Goal: Transaction & Acquisition: Subscribe to service/newsletter

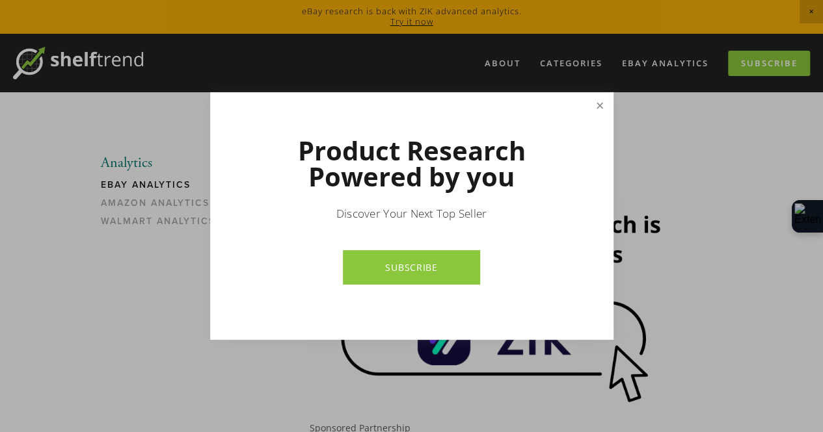
click at [601, 110] on link "Close" at bounding box center [599, 105] width 23 height 23
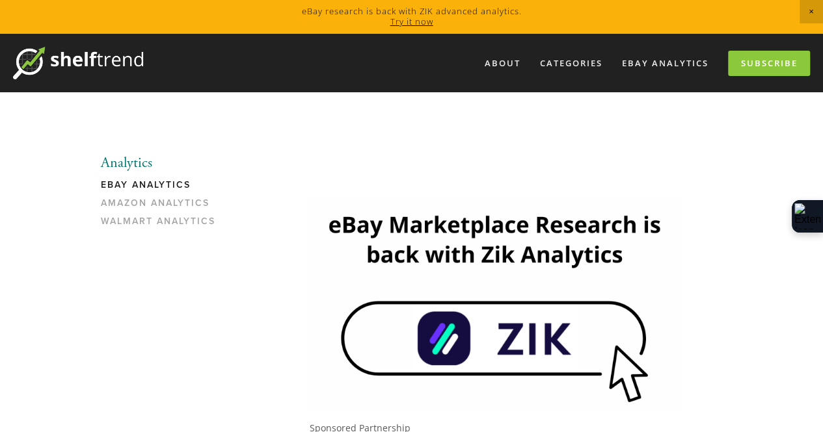
click at [146, 186] on link "eBay Analytics" at bounding box center [163, 188] width 124 height 18
click at [769, 70] on link "Subscribe" at bounding box center [769, 63] width 82 height 25
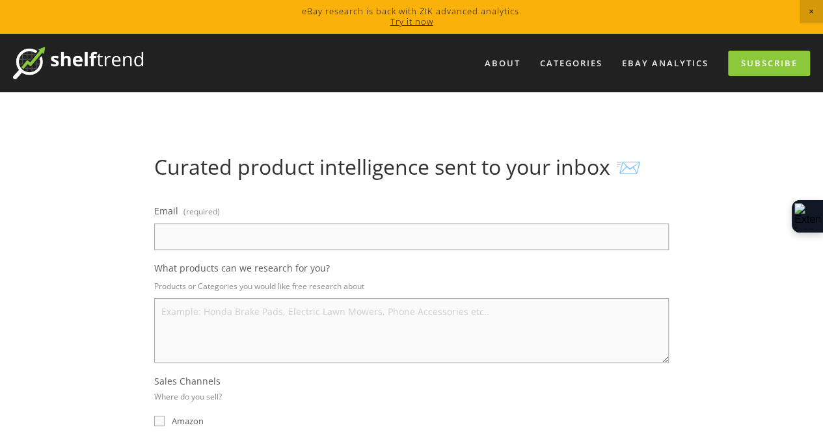
scroll to position [64, 0]
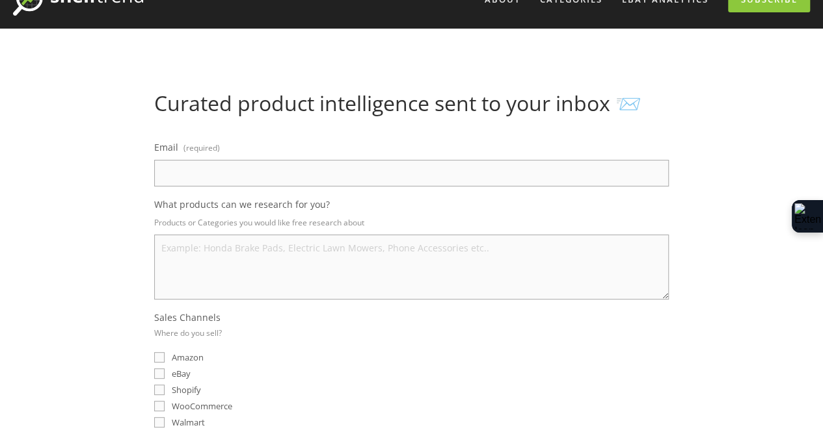
click at [184, 181] on input "Email (required)" at bounding box center [411, 173] width 514 height 27
type input "cjaynemilligan@shipbob.com"
click at [210, 253] on textarea "What products can we research for you?" at bounding box center [411, 267] width 514 height 65
click at [191, 261] on textarea "supplements protien powders beauty" at bounding box center [411, 267] width 514 height 65
click at [207, 274] on textarea "supplements protein powders beauty" at bounding box center [411, 267] width 514 height 65
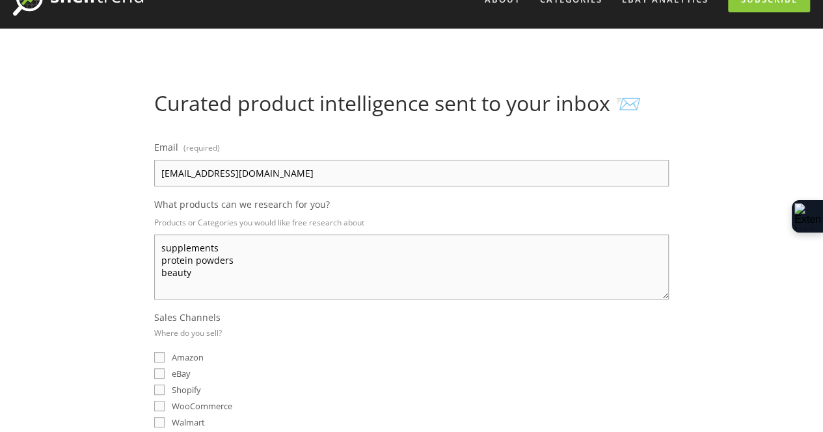
click at [216, 250] on textarea "supplements protein powders beauty" at bounding box center [411, 267] width 514 height 65
click at [203, 280] on textarea "supplements vitamins protein powders beauty" at bounding box center [411, 267] width 514 height 65
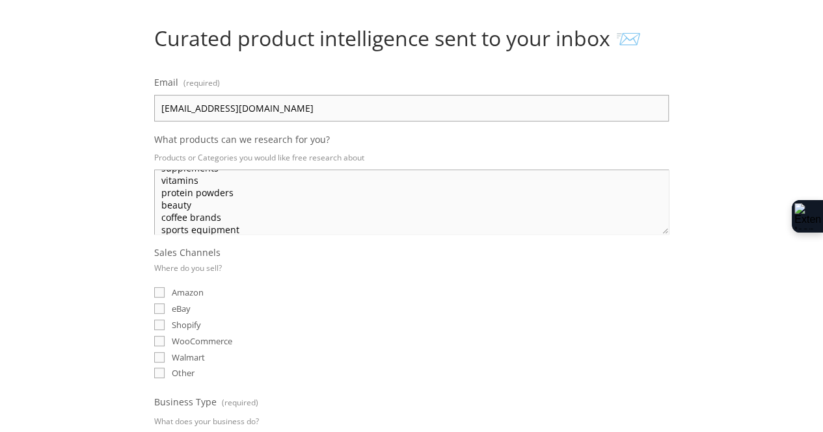
scroll to position [218, 0]
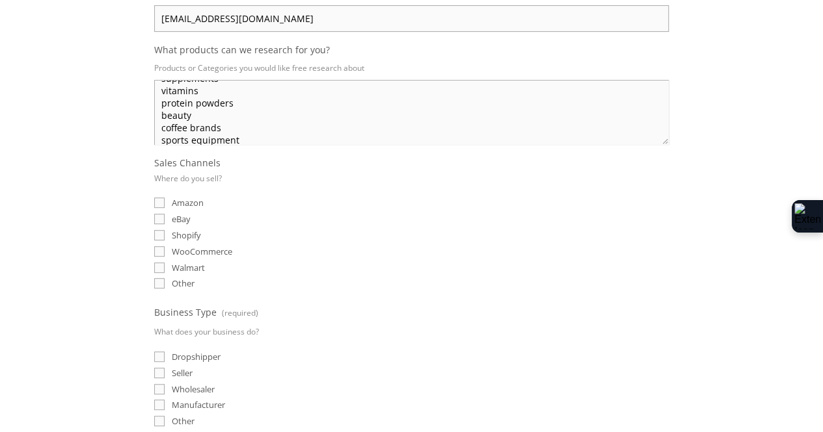
type textarea "supplements vitamins protein powders beauty coffee brands sports equipment"
click at [163, 217] on input "eBay" at bounding box center [159, 219] width 10 height 10
checkbox input "true"
click at [155, 231] on input "Shopify" at bounding box center [159, 235] width 10 height 10
checkbox input "true"
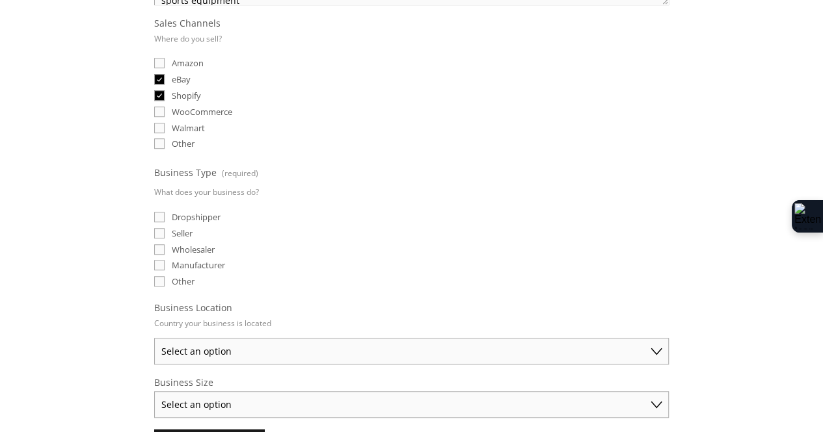
scroll to position [359, 0]
click at [159, 228] on input "Seller" at bounding box center [159, 233] width 10 height 10
checkbox input "true"
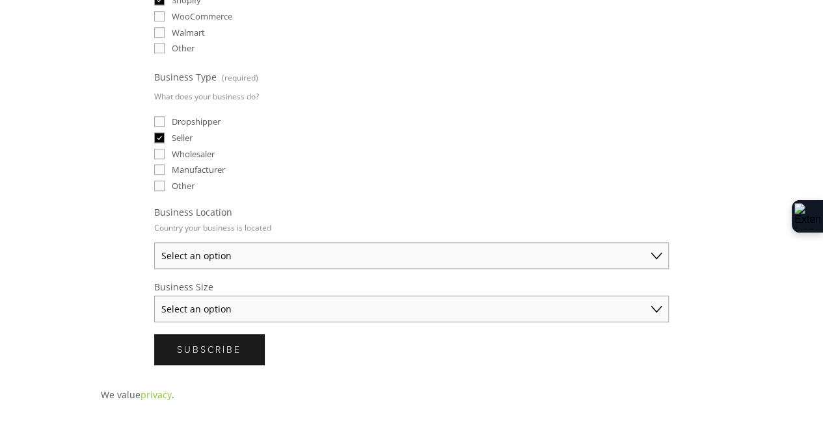
scroll to position [455, 0]
click at [302, 248] on select "Select an option Australia United States United Kingdom China Japan Germany Can…" at bounding box center [411, 255] width 514 height 27
select select "United Kingdom"
click at [154, 242] on select "Select an option Australia United States United Kingdom China Japan Germany Can…" at bounding box center [411, 255] width 514 height 27
click at [239, 301] on select "Select an option Solo Merchant (under $50K annual sales) Small Business ($50K -…" at bounding box center [411, 308] width 514 height 27
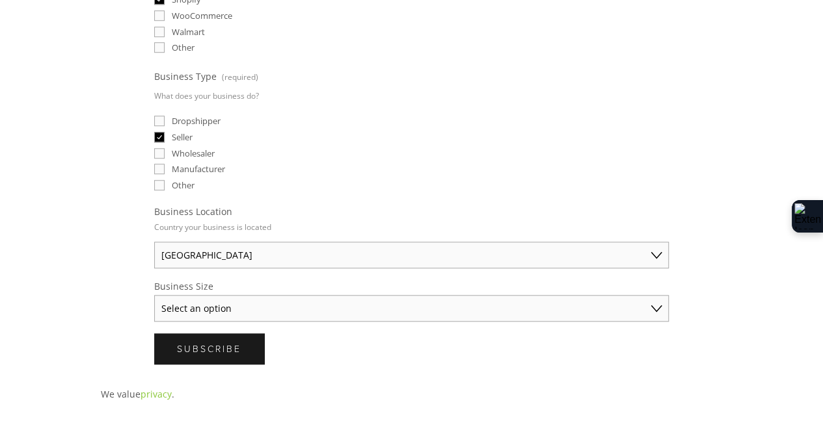
select select "Small Business ($50K - $250K annual sales)"
click at [154, 295] on select "Select an option Solo Merchant (under $50K annual sales) Small Business ($50K -…" at bounding box center [411, 308] width 514 height 27
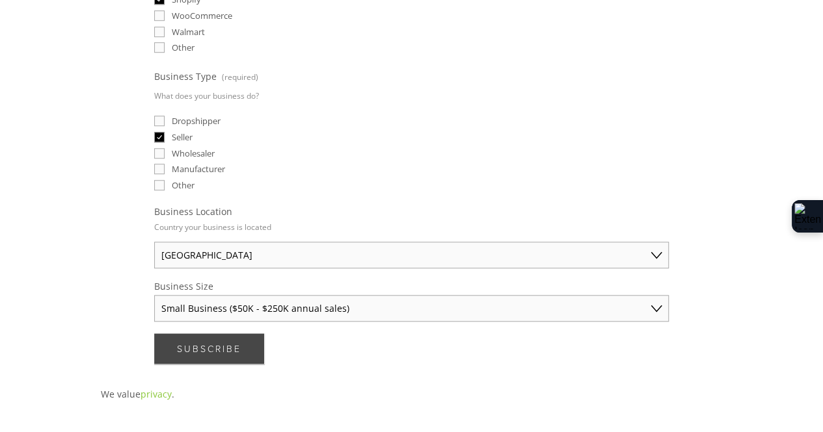
click at [216, 343] on span "Subscribe" at bounding box center [209, 349] width 64 height 12
